Goal: Check status: Check status

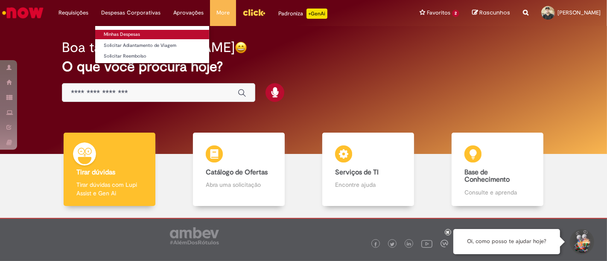
click at [135, 34] on link "Minhas Despesas" at bounding box center [152, 34] width 114 height 9
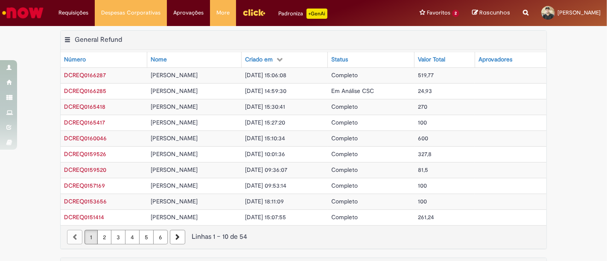
click at [91, 91] on span "DCREQ0166285" at bounding box center [85, 91] width 42 height 8
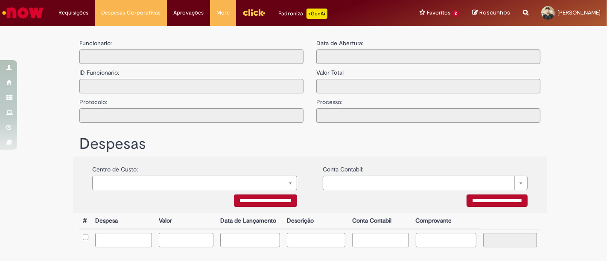
type input "**********"
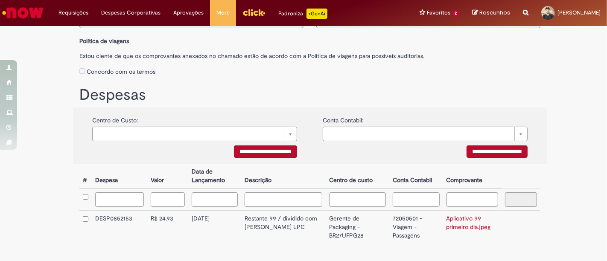
scroll to position [129, 0]
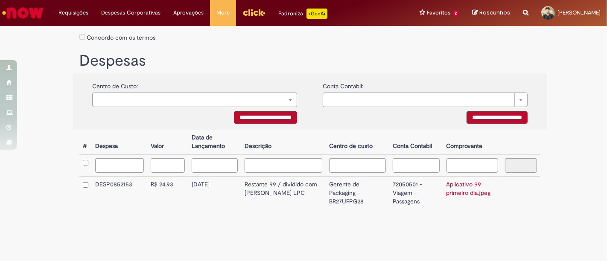
drag, startPoint x: 191, startPoint y: 191, endPoint x: 195, endPoint y: 191, distance: 4.3
click at [194, 191] on tr "DESP0852153 24.93 R$ 24.93 24.93 10/08/2025 Restante 99 / dividido com Gustavo …" at bounding box center [309, 193] width 461 height 33
click at [272, 191] on td "Restante 99 / dividido com Gustavo LPC" at bounding box center [283, 193] width 84 height 33
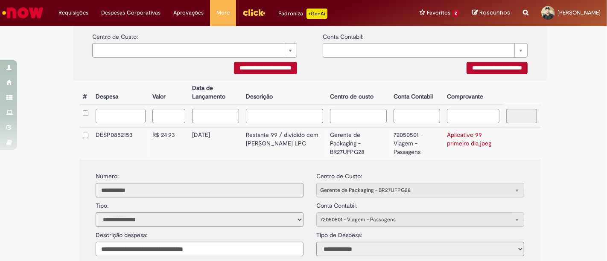
scroll to position [224, 0]
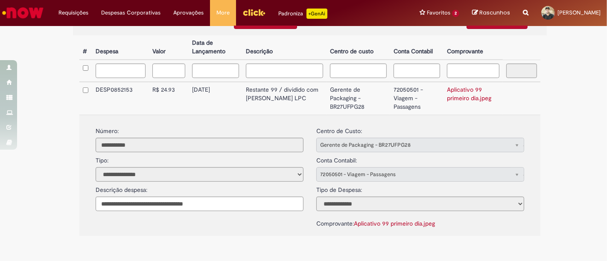
drag, startPoint x: 394, startPoint y: 174, endPoint x: 411, endPoint y: 179, distance: 17.6
drag, startPoint x: 417, startPoint y: 147, endPoint x: 390, endPoint y: 148, distance: 26.5
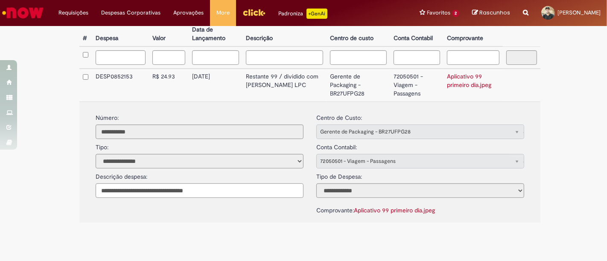
click at [220, 195] on input "**********" at bounding box center [200, 191] width 208 height 15
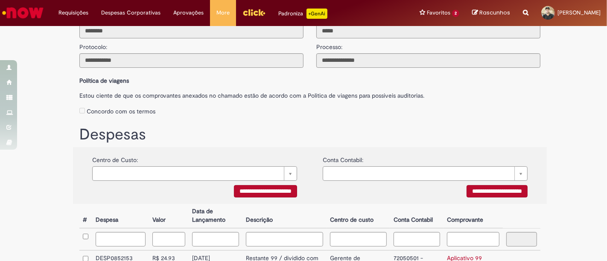
scroll to position [0, 0]
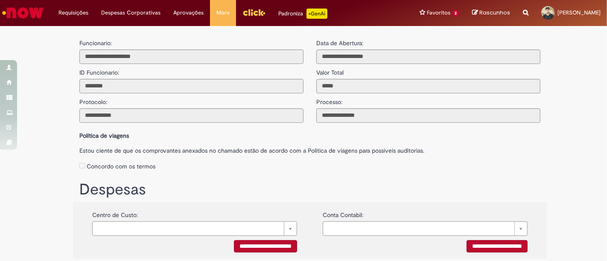
click at [36, 15] on img "Ir para a Homepage" at bounding box center [23, 12] width 44 height 17
